Goal: Transaction & Acquisition: Purchase product/service

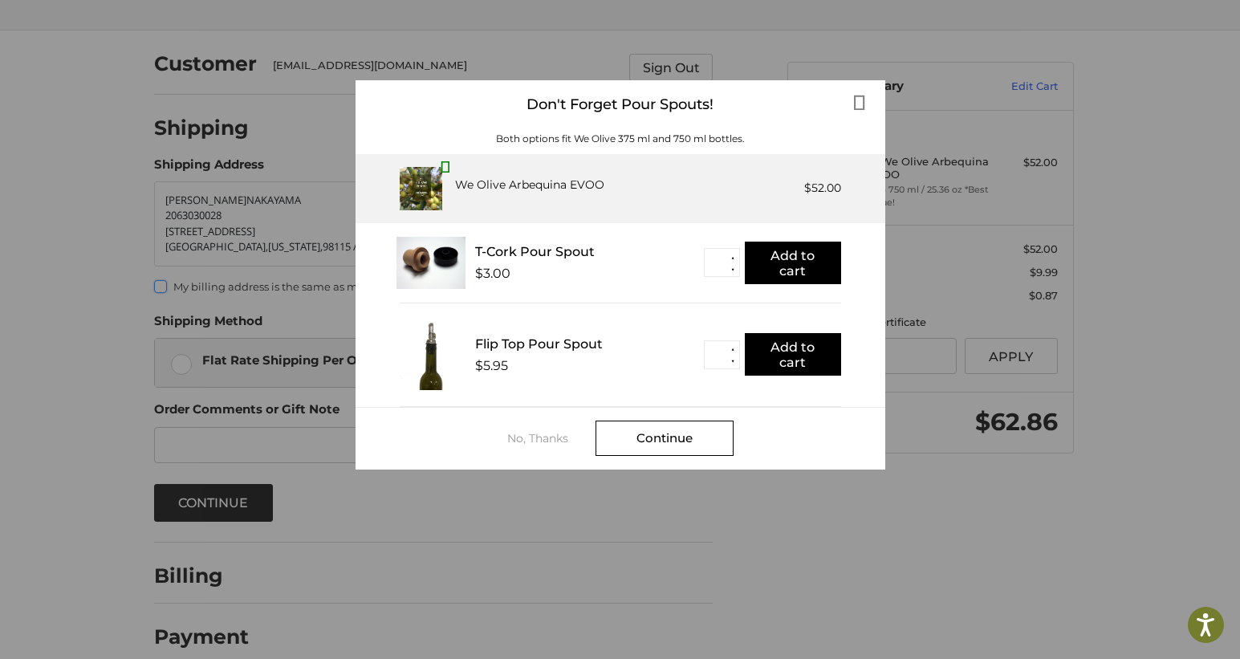
scroll to position [97, 0]
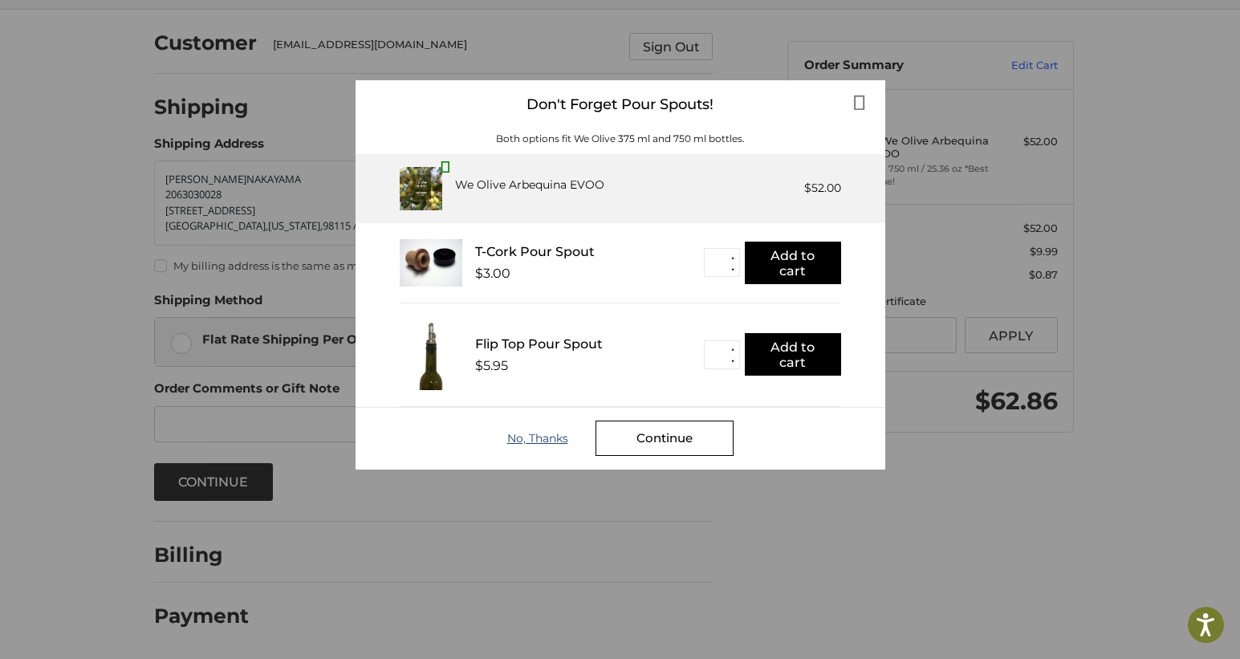
click at [545, 441] on div "No, Thanks" at bounding box center [551, 438] width 88 height 13
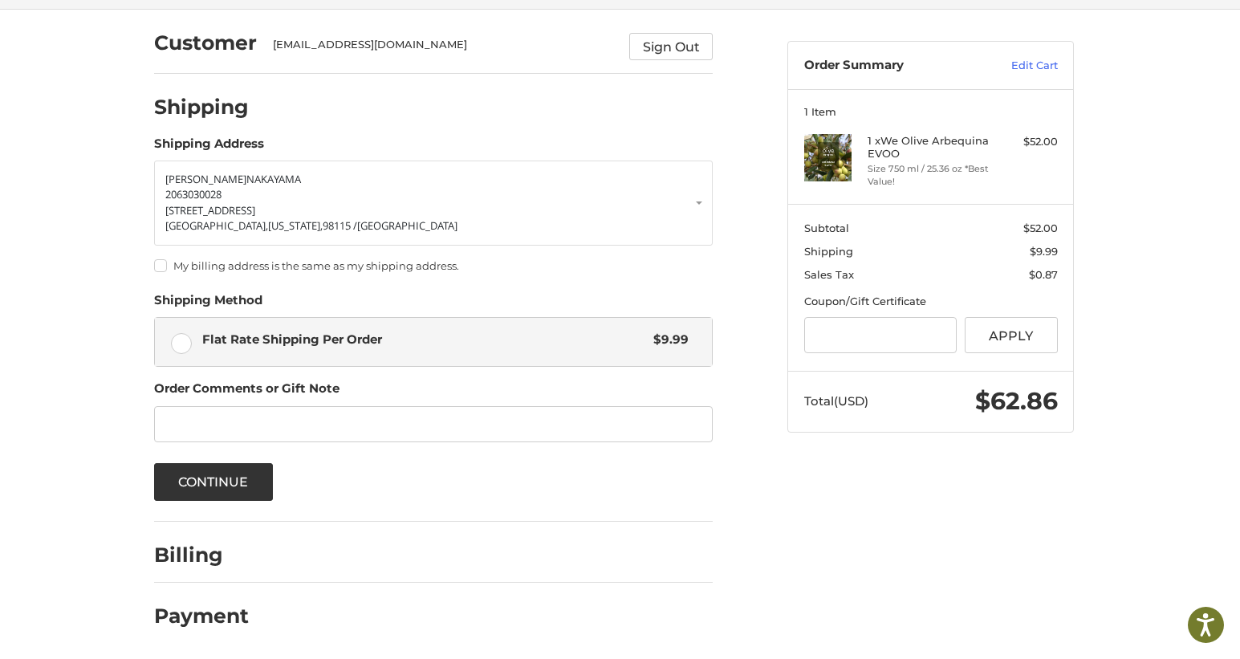
click at [165, 271] on label "My billing address is the same as my shipping address." at bounding box center [433, 265] width 559 height 13
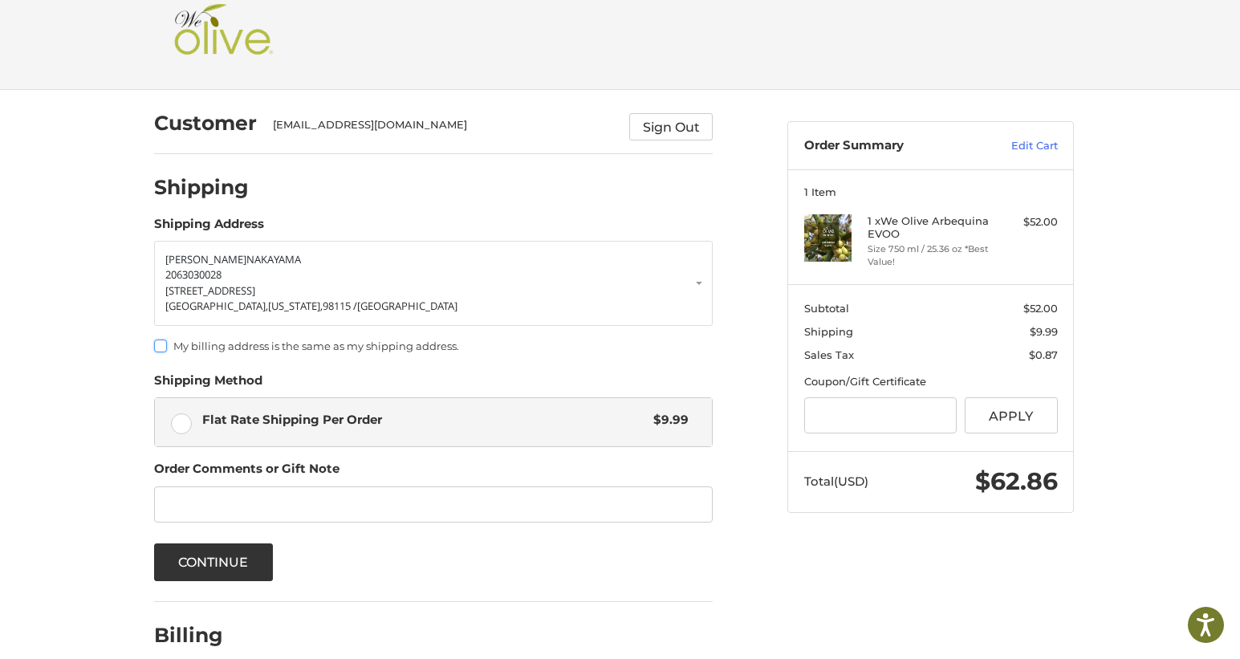
scroll to position [0, 0]
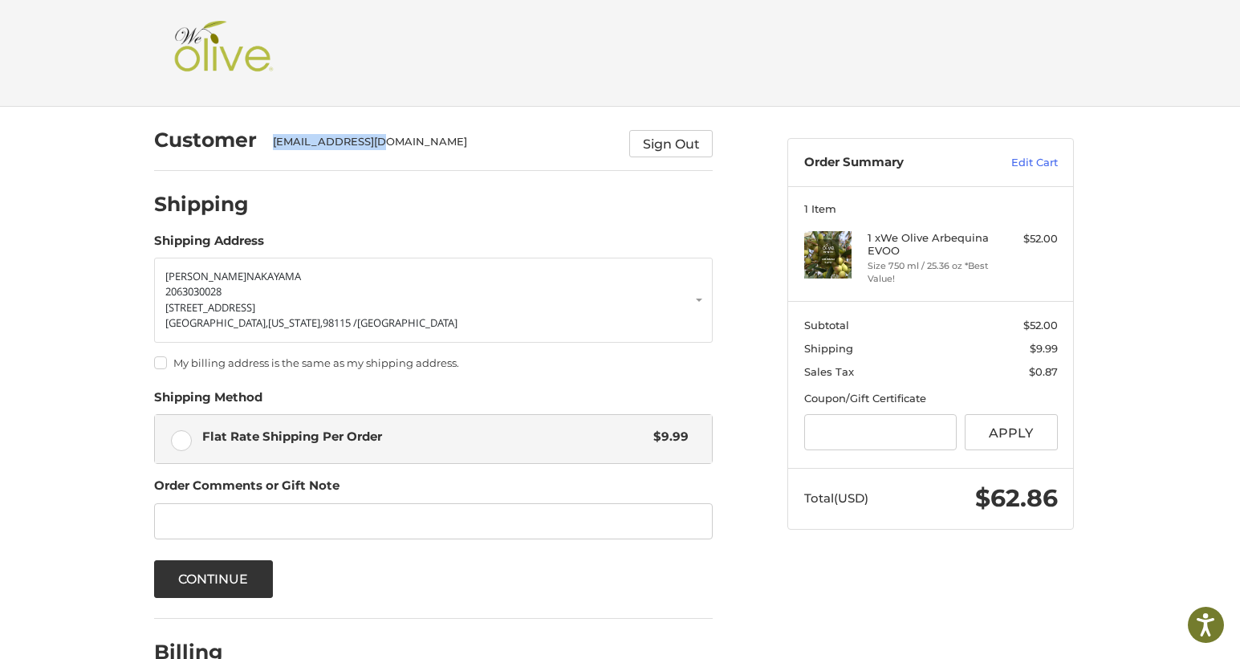
drag, startPoint x: 273, startPoint y: 140, endPoint x: 402, endPoint y: 141, distance: 129.2
click at [402, 141] on div "[EMAIL_ADDRESS][DOMAIN_NAME]" at bounding box center [443, 145] width 341 height 23
click at [270, 188] on div "Shipping" at bounding box center [433, 204] width 559 height 55
drag, startPoint x: 158, startPoint y: 138, endPoint x: 248, endPoint y: 141, distance: 89.9
click at [248, 141] on h2 "Customer" at bounding box center [205, 140] width 103 height 25
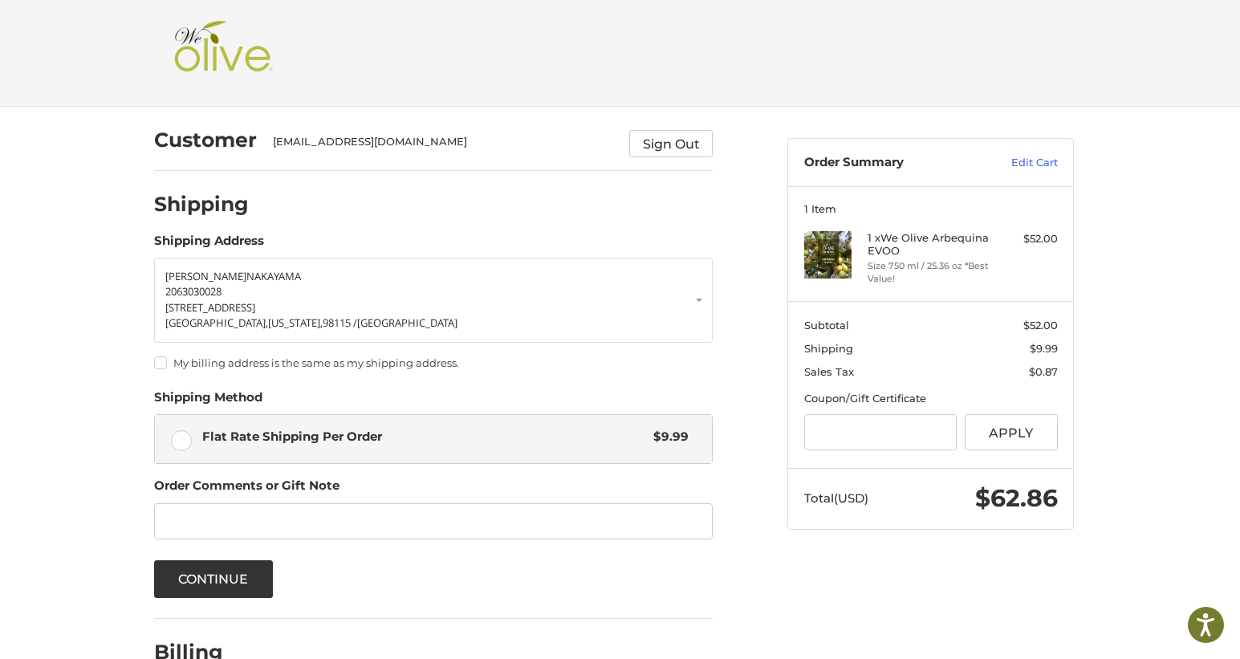
click at [273, 145] on div "[EMAIL_ADDRESS][DOMAIN_NAME]" at bounding box center [443, 145] width 341 height 23
drag, startPoint x: 273, startPoint y: 145, endPoint x: 382, endPoint y: 143, distance: 109.2
click at [382, 143] on div "[EMAIL_ADDRESS][DOMAIN_NAME]" at bounding box center [443, 145] width 341 height 23
click at [385, 222] on div "Shipping" at bounding box center [433, 204] width 559 height 55
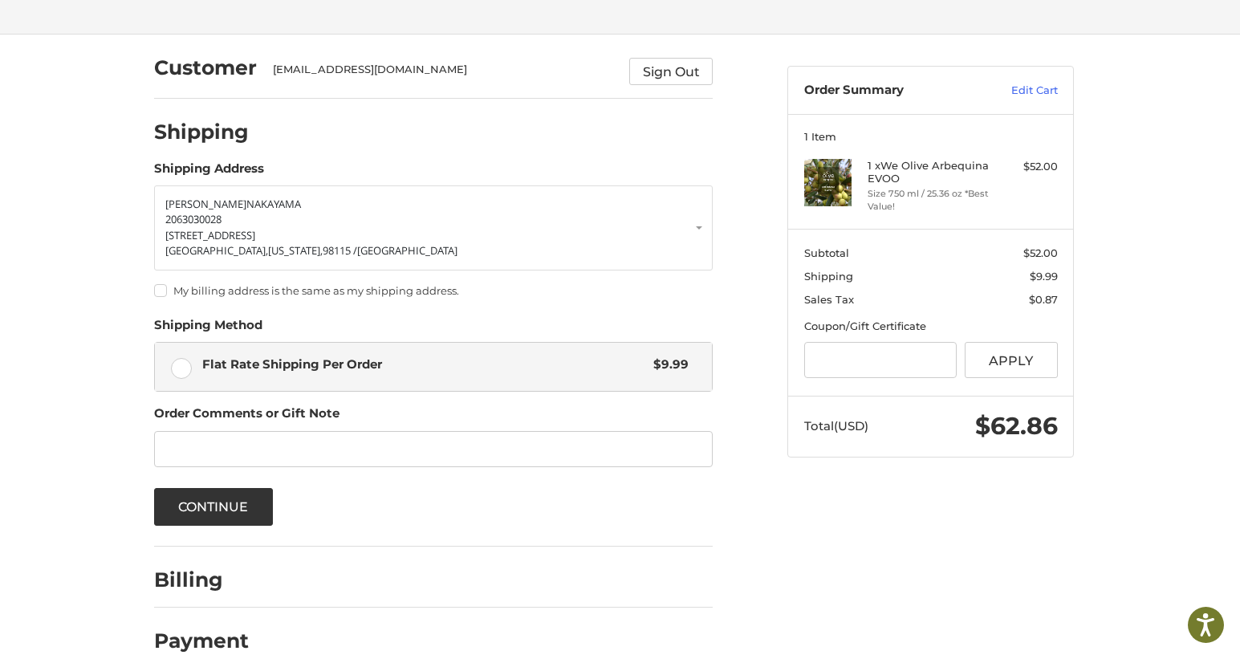
scroll to position [97, 0]
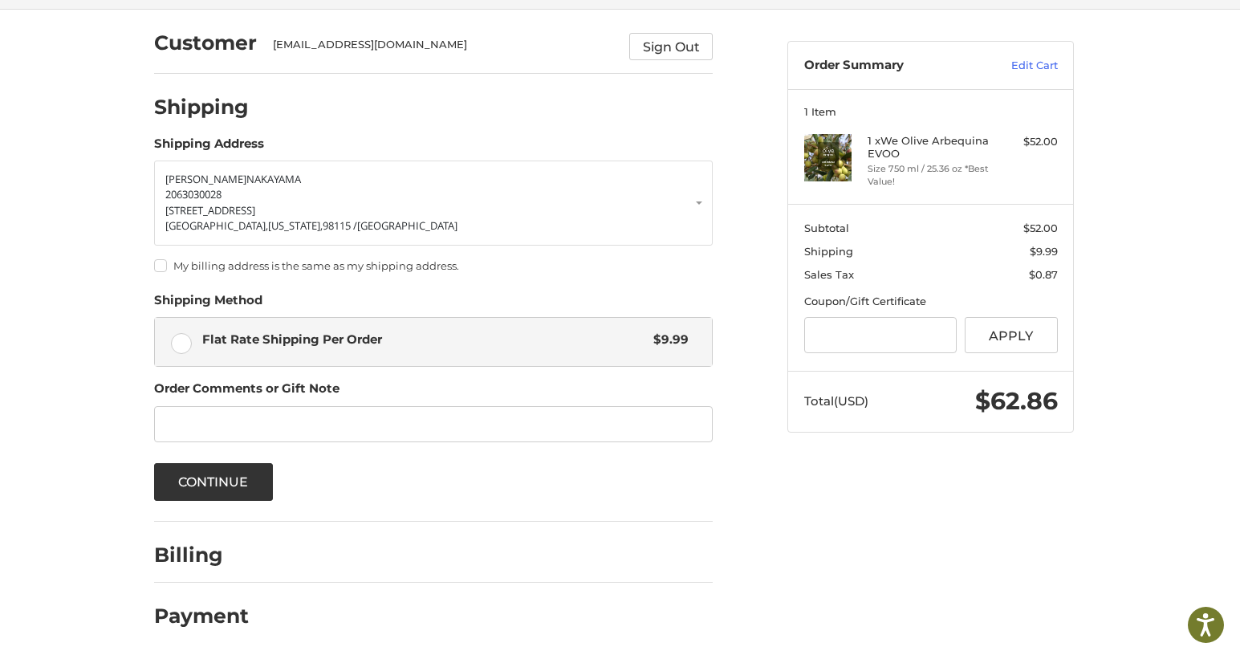
click at [87, 178] on div "Customer [EMAIL_ADDRESS][DOMAIN_NAME] Sign Out Shipping Shipping Address [PERSO…" at bounding box center [620, 334] width 1240 height 649
drag, startPoint x: 140, startPoint y: 178, endPoint x: 71, endPoint y: 238, distance: 92.2
click at [70, 239] on div "Customer [EMAIL_ADDRESS][DOMAIN_NAME] Sign Out Shipping Shipping Address [PERSO…" at bounding box center [620, 334] width 1240 height 649
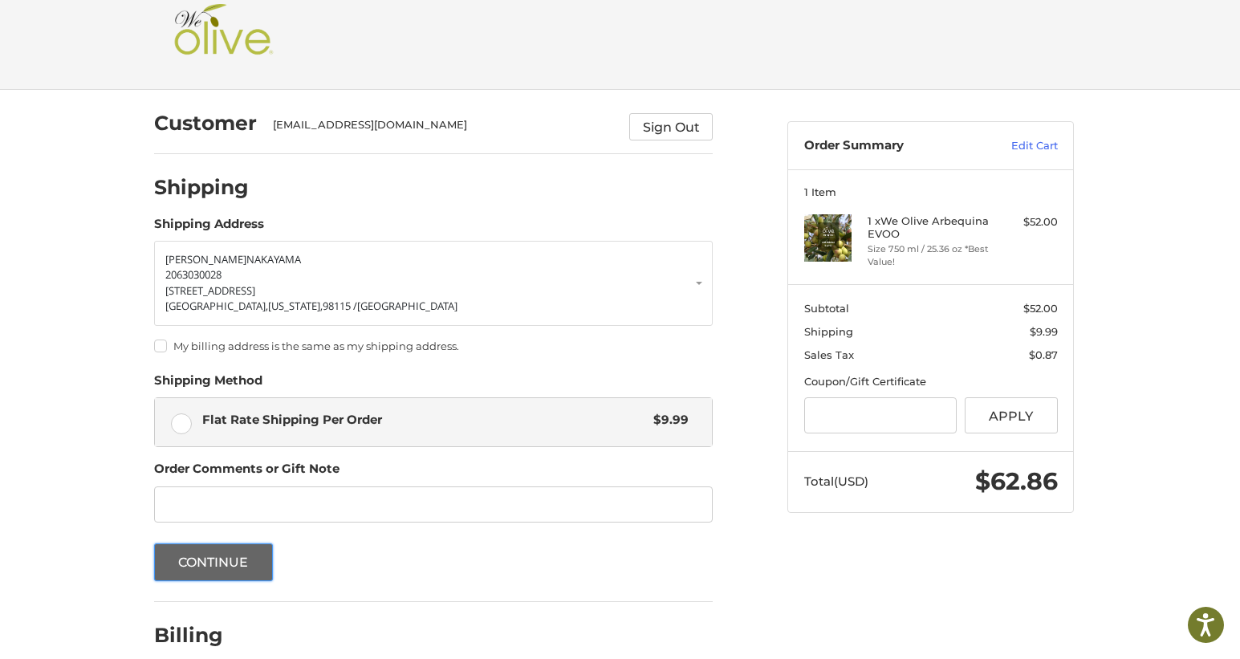
click at [212, 564] on button "Continue" at bounding box center [213, 562] width 119 height 38
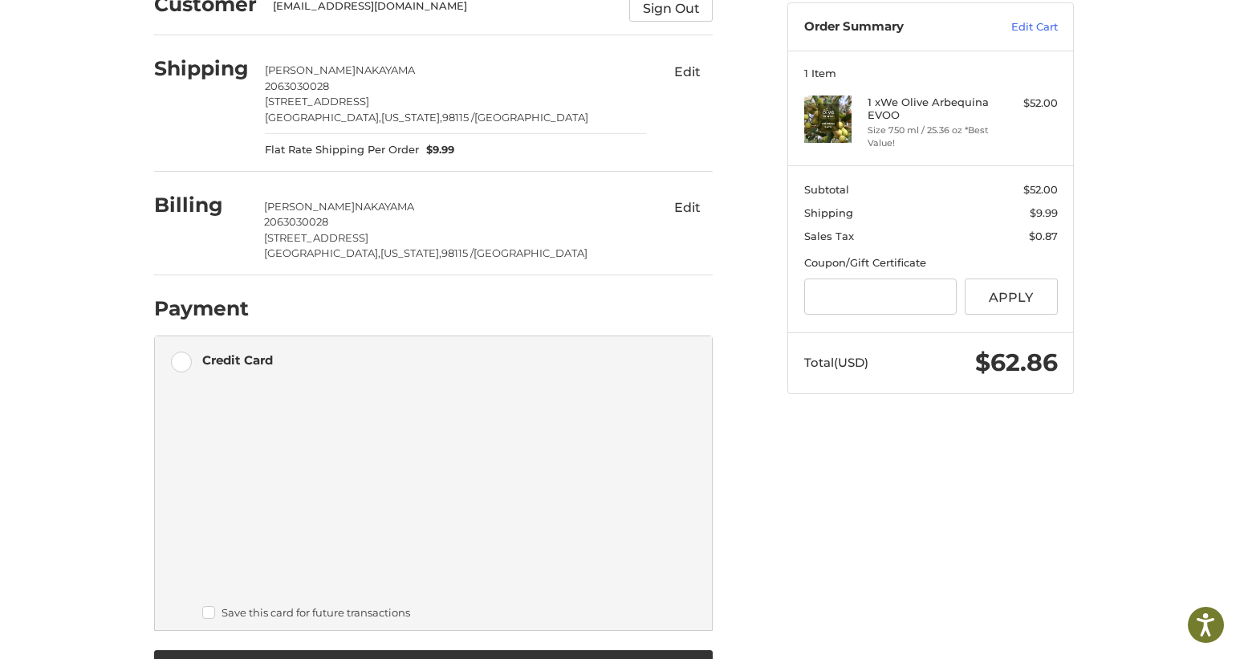
scroll to position [204, 0]
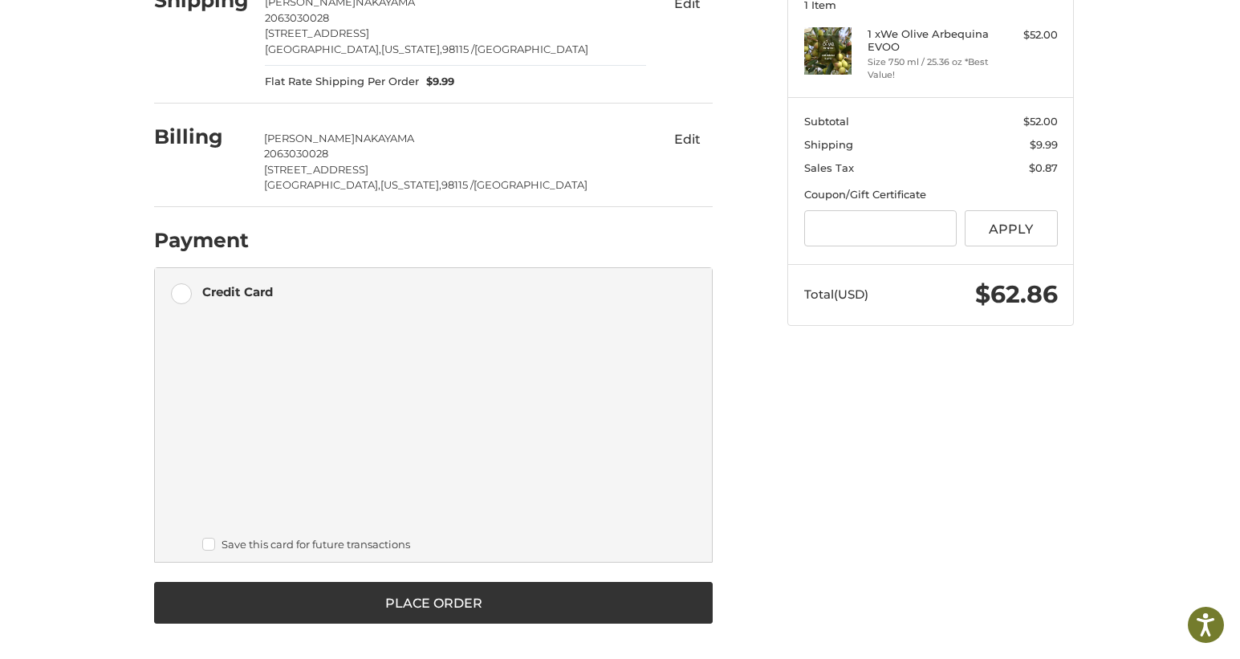
click at [185, 292] on label "Credit Card" at bounding box center [433, 292] width 557 height 48
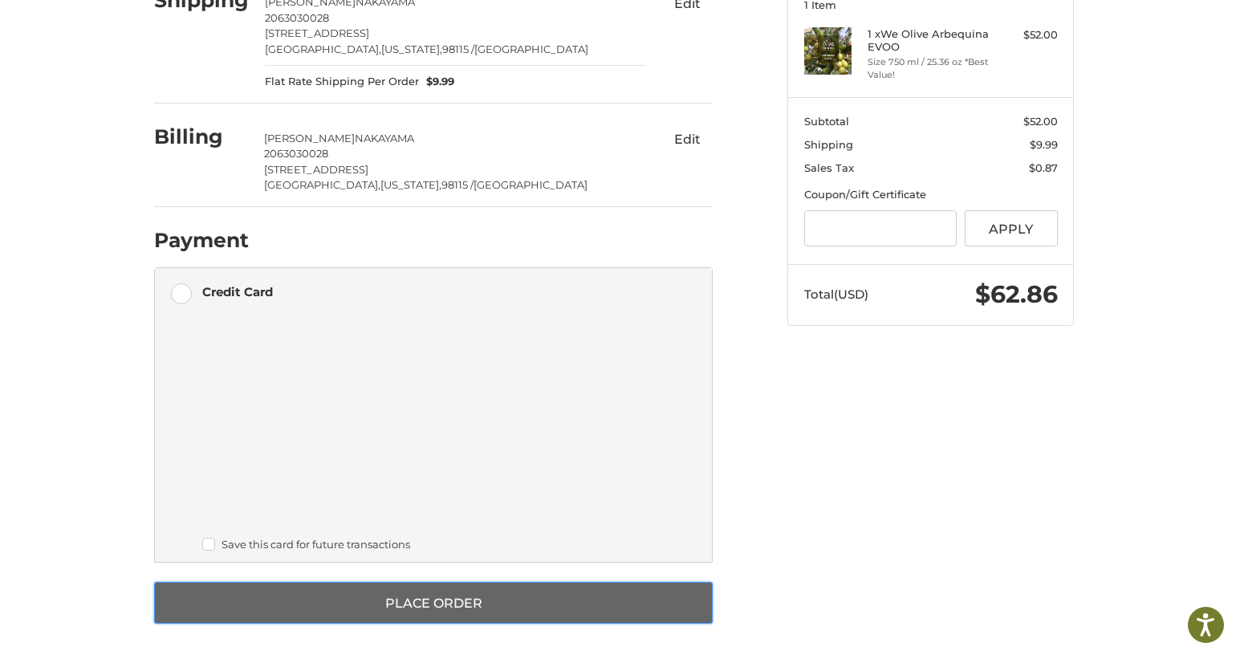
click at [455, 599] on button "Place Order" at bounding box center [433, 603] width 559 height 42
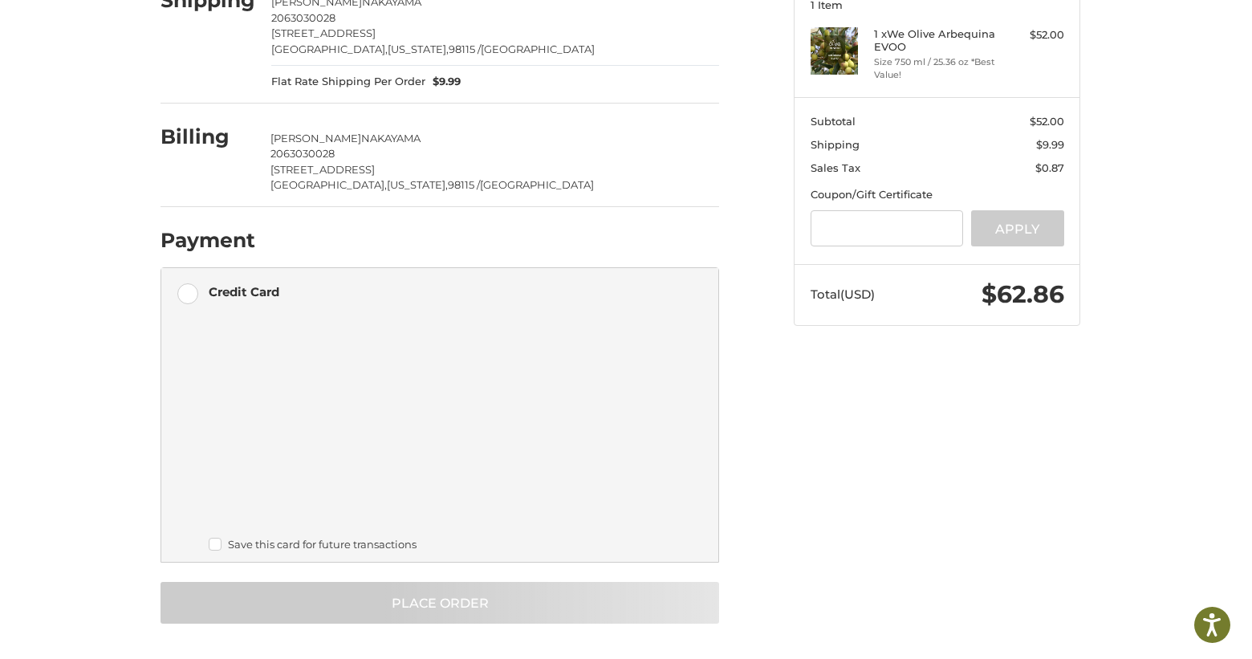
scroll to position [0, 0]
